Goal: Information Seeking & Learning: Learn about a topic

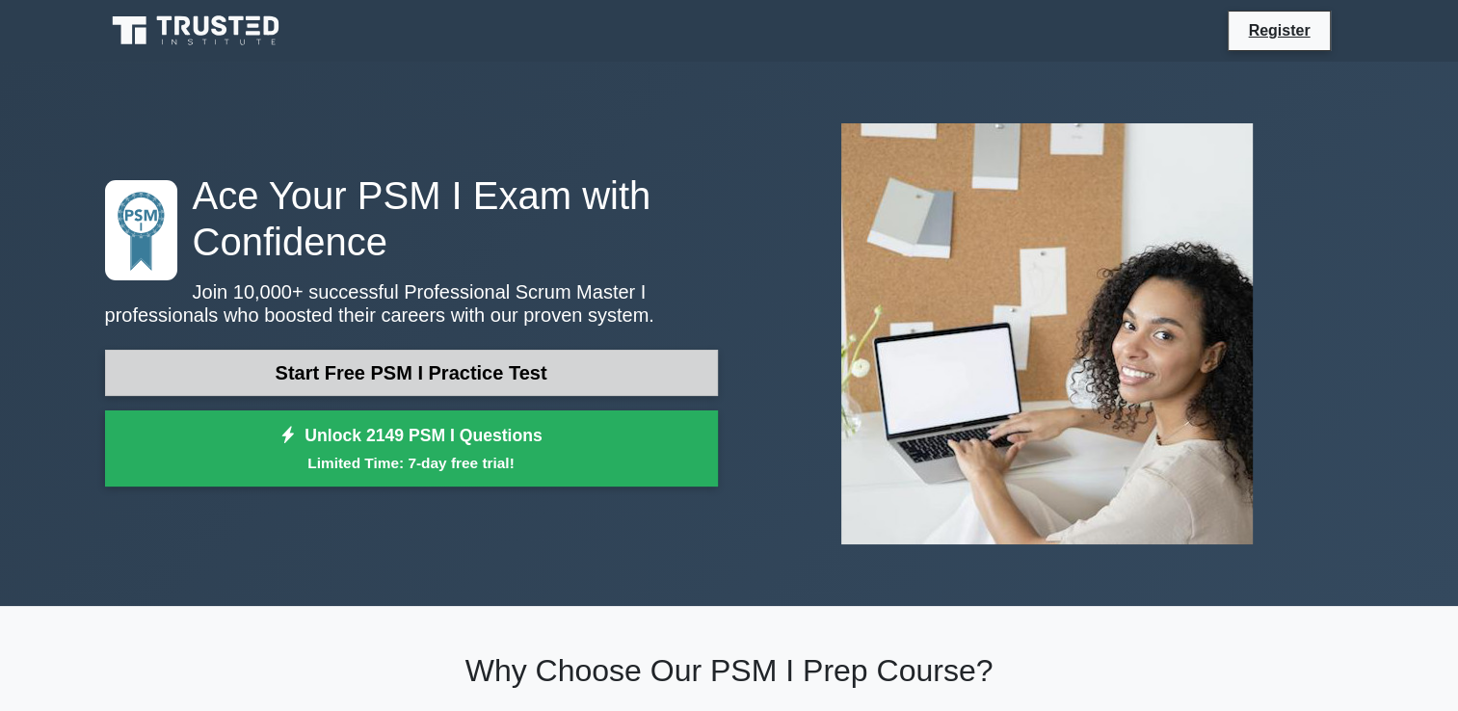
click at [490, 374] on link "Start Free PSM I Practice Test" at bounding box center [411, 373] width 613 height 46
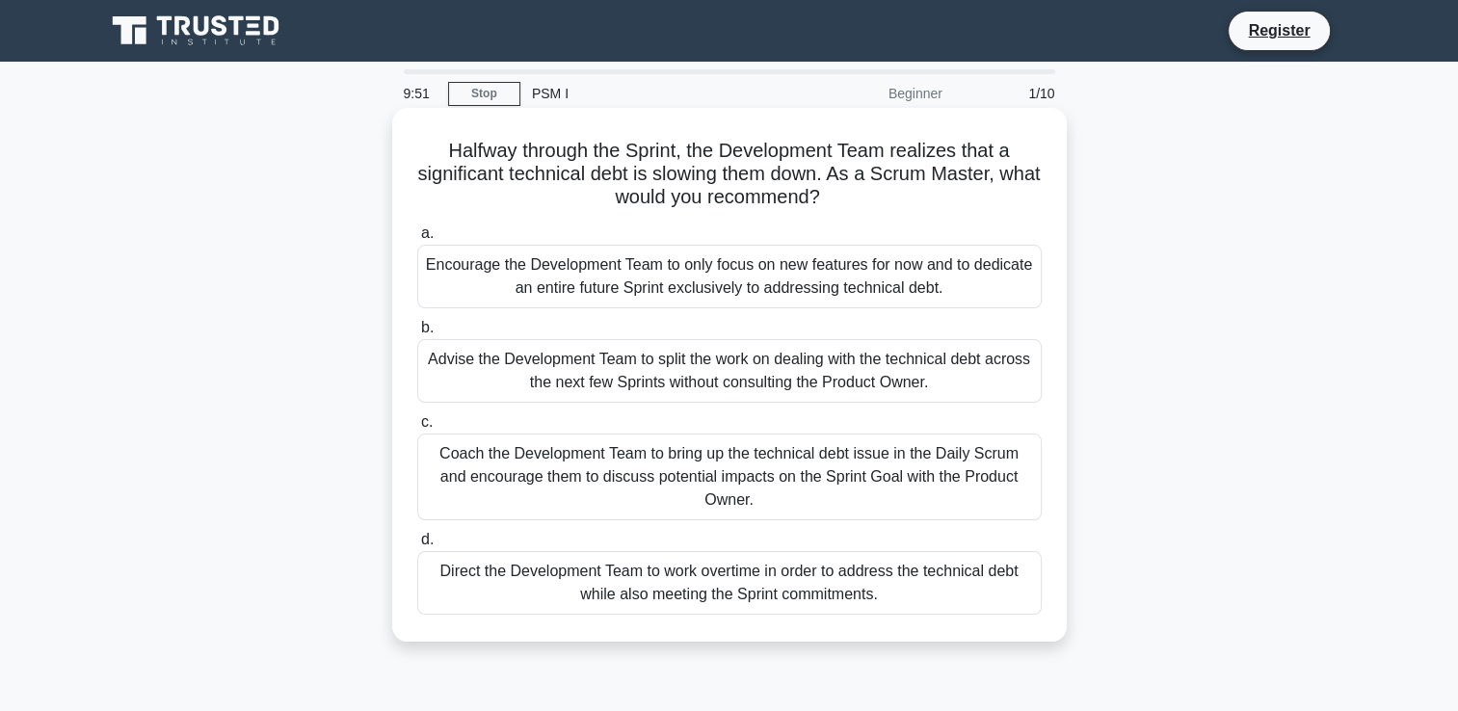
click at [843, 195] on icon ".spinner_0XTQ{transform-origin:center;animation:spinner_y6GP .75s linear infini…" at bounding box center [831, 198] width 23 height 23
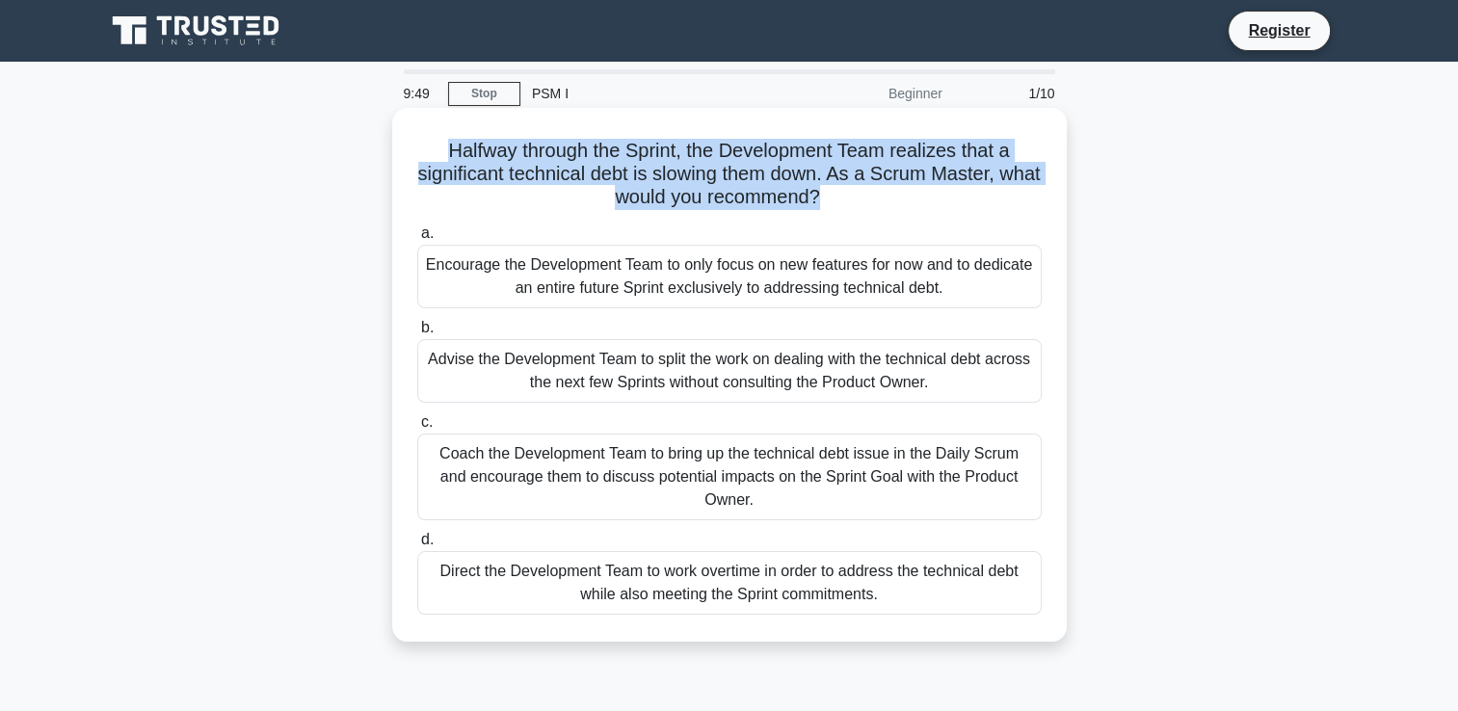
drag, startPoint x: 865, startPoint y: 195, endPoint x: 439, endPoint y: 140, distance: 429.4
click at [439, 140] on h5 "Halfway through the Sprint, the Development Team realizes that a significant te…" at bounding box center [729, 174] width 628 height 71
